Goal: Use online tool/utility

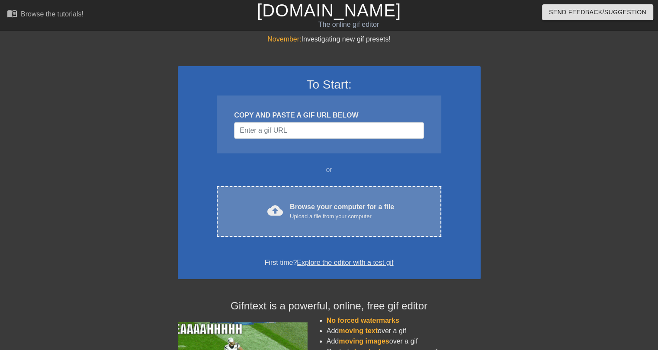
click at [285, 217] on div "cloud_upload Browse your computer for a file Upload a file from your computer" at bounding box center [329, 211] width 188 height 19
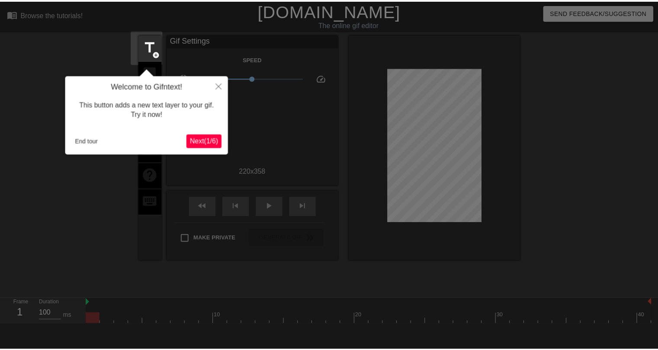
scroll to position [21, 0]
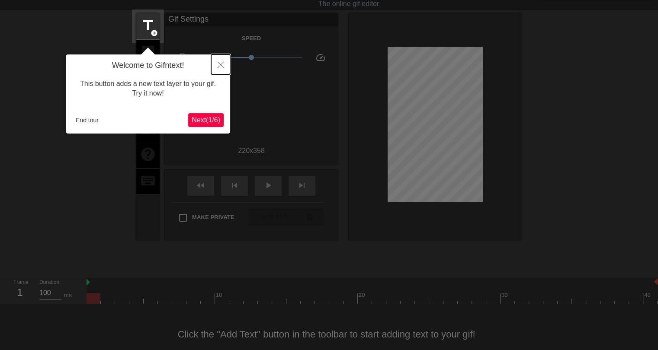
click at [220, 66] on icon "Close" at bounding box center [220, 65] width 6 height 6
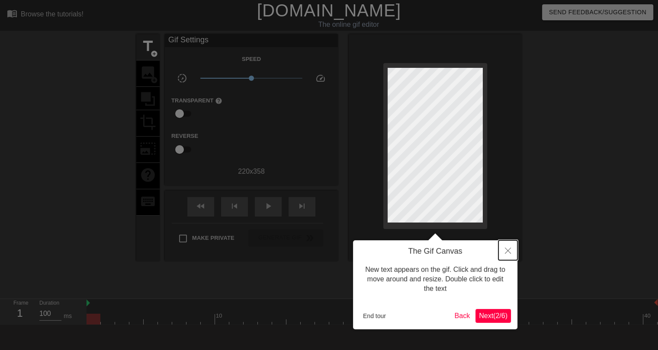
click at [505, 249] on icon "Close" at bounding box center [508, 251] width 6 height 6
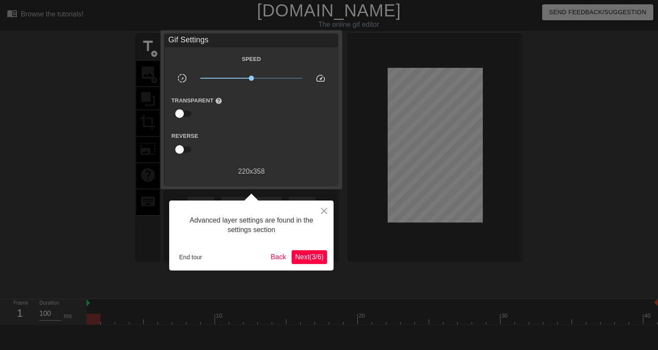
scroll to position [21, 0]
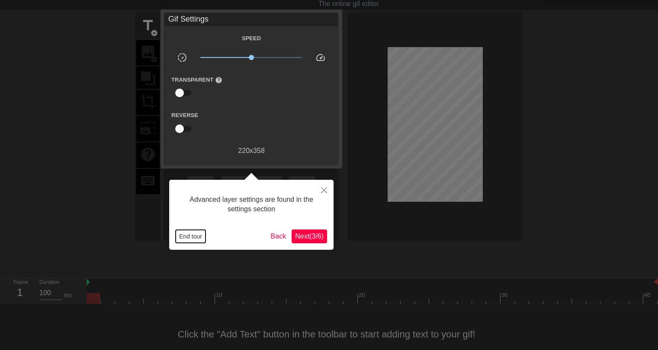
click at [186, 239] on button "End tour" at bounding box center [191, 236] width 30 height 13
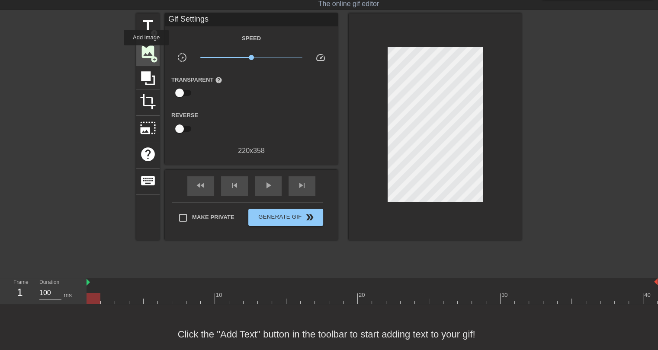
click at [146, 51] on span "image" at bounding box center [148, 52] width 16 height 16
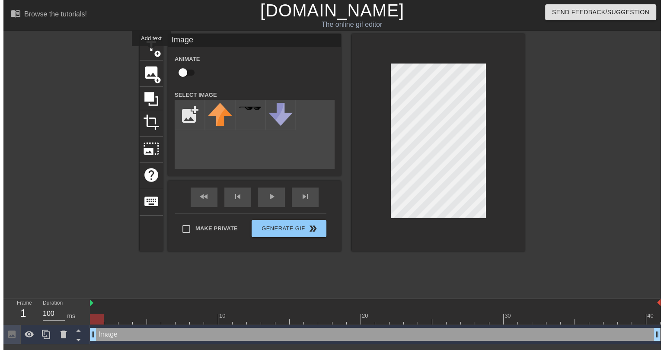
scroll to position [0, 0]
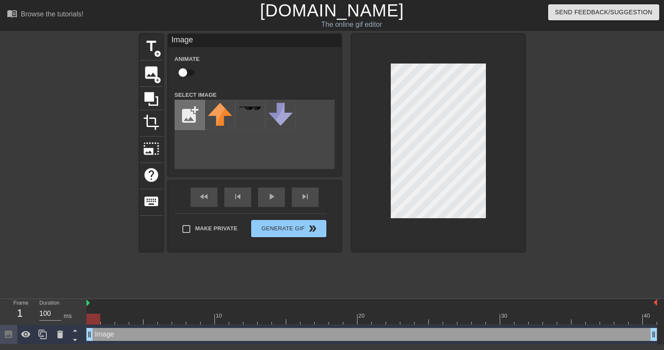
click at [201, 111] on input "file" at bounding box center [189, 114] width 29 height 29
type input "C:\fakepath\[PERSON_NAME].jpg"
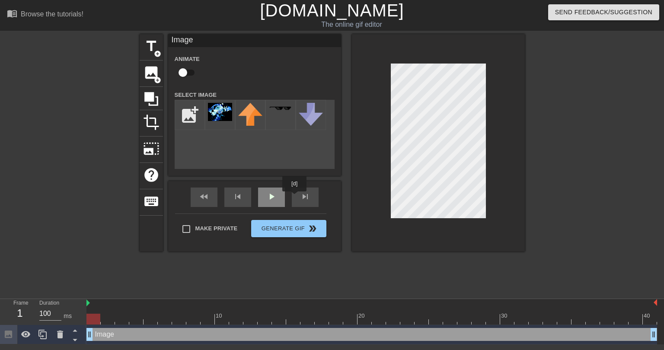
click at [289, 198] on div "title add_circle image add_circle crop photo_size_select_large help keyboard Im…" at bounding box center [332, 142] width 385 height 217
click at [221, 103] on img at bounding box center [220, 112] width 24 height 18
click at [491, 118] on div at bounding box center [438, 142] width 173 height 217
click at [323, 150] on div "title add_circle image add_circle crop photo_size_select_large help keyboard Im…" at bounding box center [332, 142] width 385 height 217
click at [491, 165] on div at bounding box center [438, 142] width 173 height 217
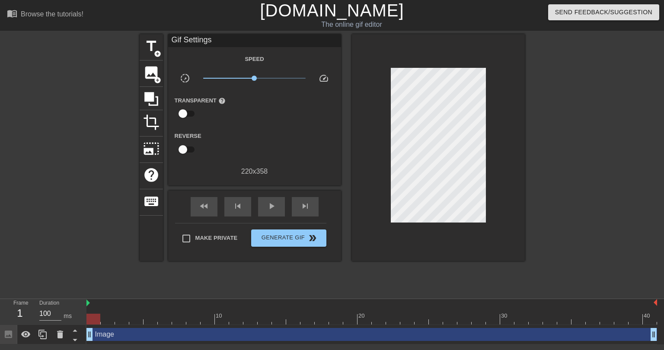
click at [493, 201] on div at bounding box center [438, 147] width 173 height 227
click at [228, 241] on span "Make Private" at bounding box center [216, 238] width 42 height 9
click at [195, 241] on input "Make Private" at bounding box center [186, 239] width 18 height 18
checkbox input "true"
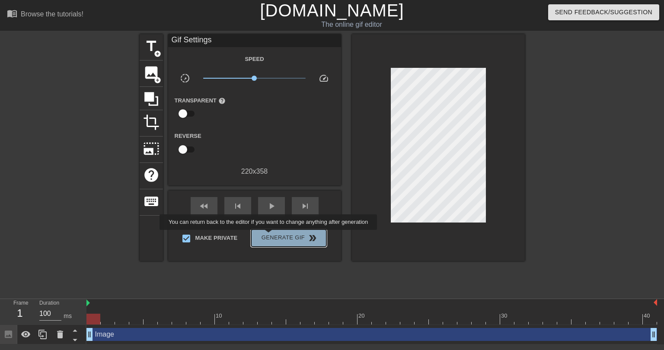
click at [269, 236] on span "Generate Gif double_arrow" at bounding box center [289, 238] width 68 height 10
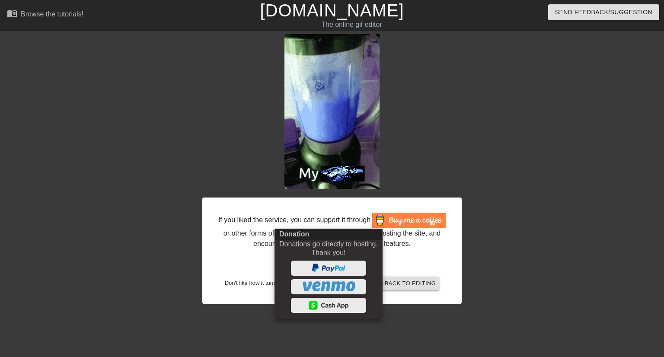
click at [227, 244] on div at bounding box center [332, 178] width 664 height 357
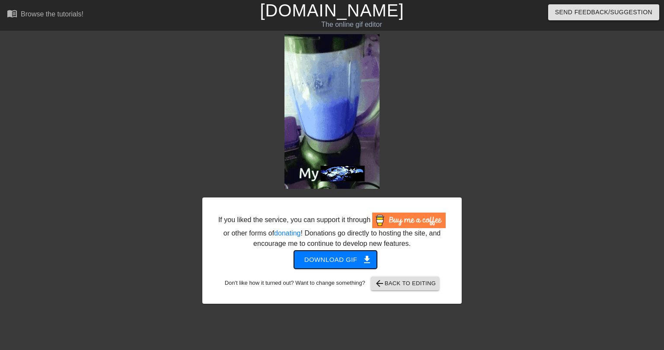
click at [311, 262] on span "Download gif get_app" at bounding box center [335, 259] width 63 height 11
